Goal: Information Seeking & Learning: Find specific fact

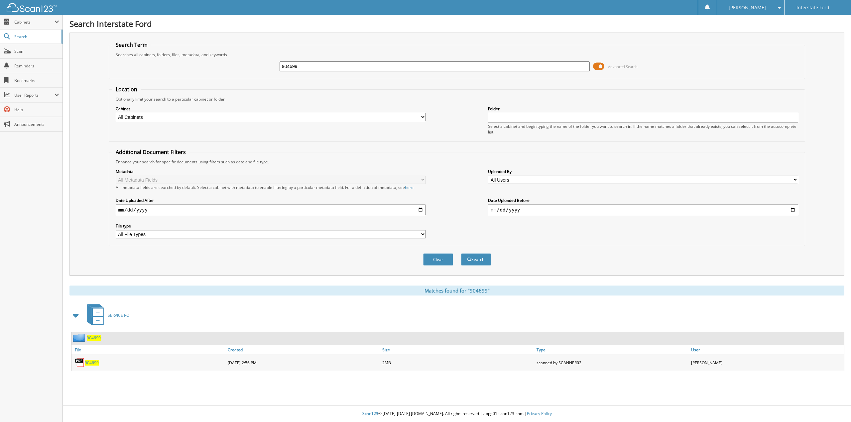
drag, startPoint x: 322, startPoint y: 66, endPoint x: 159, endPoint y: 60, distance: 162.6
click at [159, 60] on div "904699 Advanced Search" at bounding box center [456, 66] width 689 height 18
type input "963429"
click at [461, 253] on button "Search" at bounding box center [476, 259] width 30 height 12
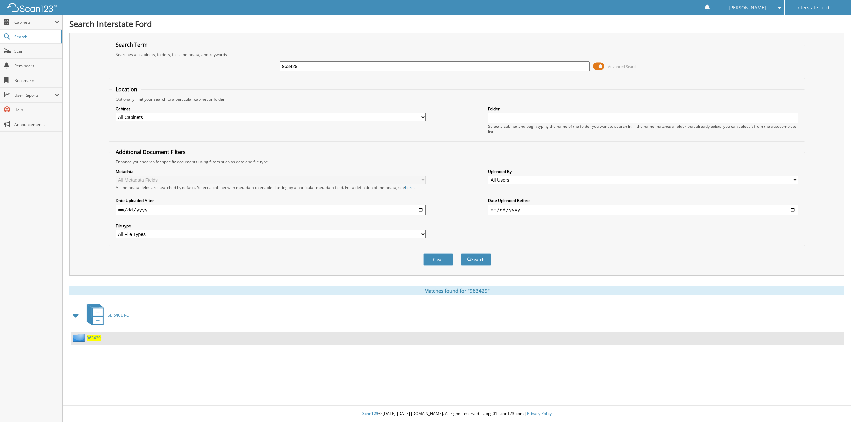
click at [92, 340] on span "963429" at bounding box center [94, 338] width 14 height 6
drag, startPoint x: 328, startPoint y: 67, endPoint x: 229, endPoint y: 66, distance: 98.7
click at [229, 66] on div "963429 Advanced Search" at bounding box center [456, 66] width 689 height 18
type input "955596"
click at [461, 253] on button "Search" at bounding box center [476, 259] width 30 height 12
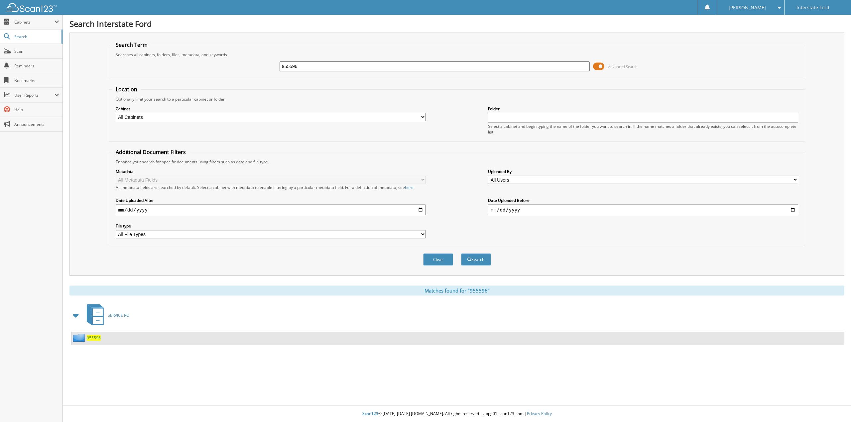
click at [90, 339] on span "955596" at bounding box center [94, 338] width 14 height 6
